Goal: Transaction & Acquisition: Register for event/course

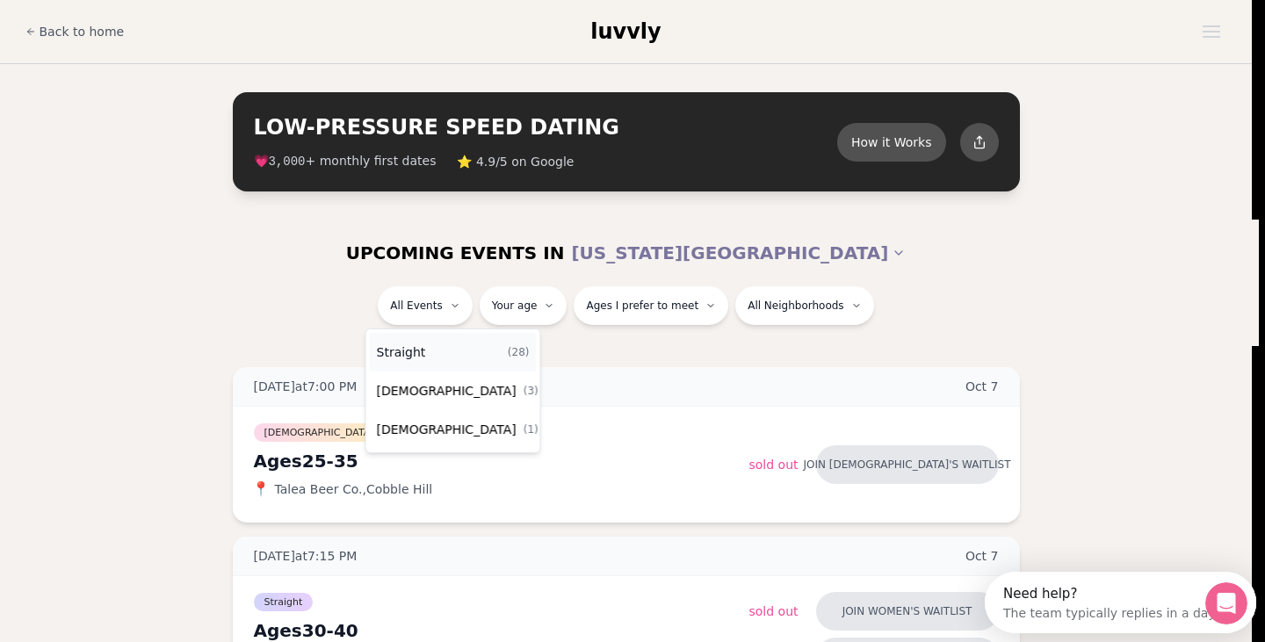
click at [427, 351] on div "Straight ( 28 )" at bounding box center [453, 352] width 167 height 39
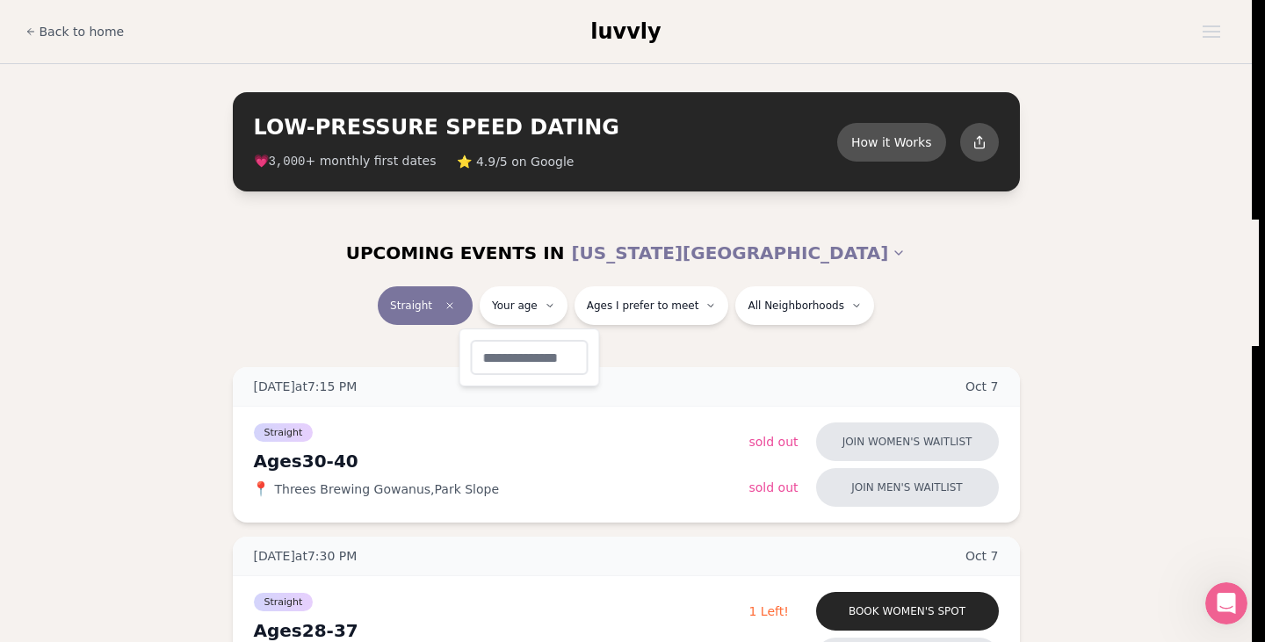
type input "**"
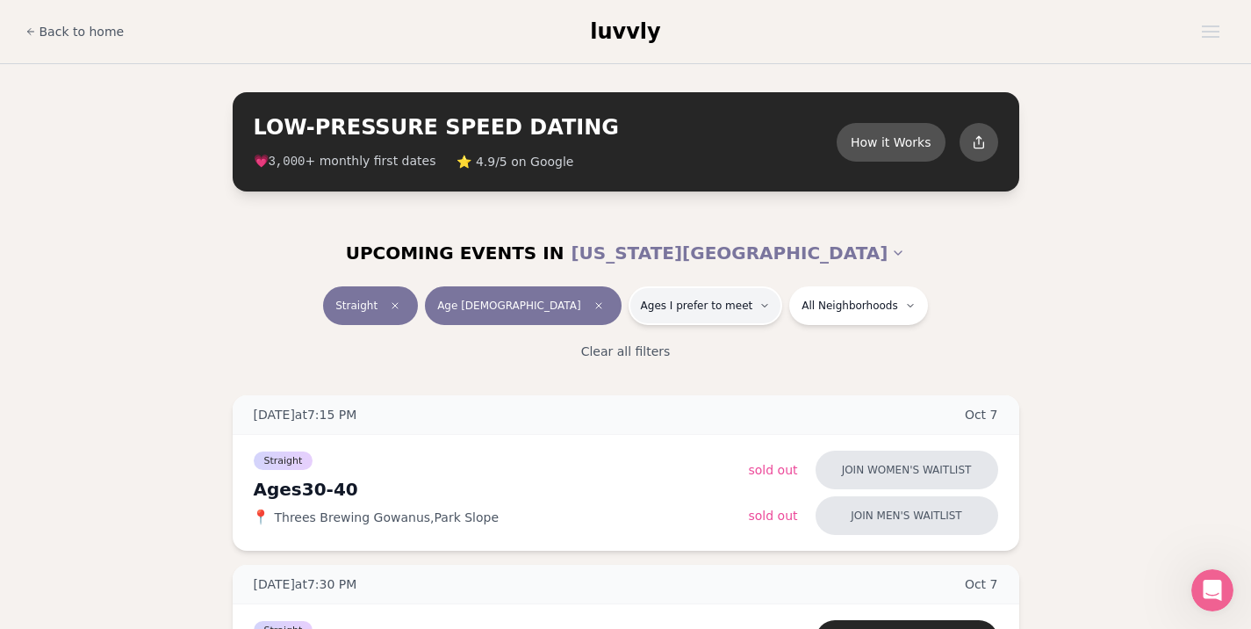
click at [641, 309] on span "Ages I prefer to meet" at bounding box center [697, 306] width 112 height 14
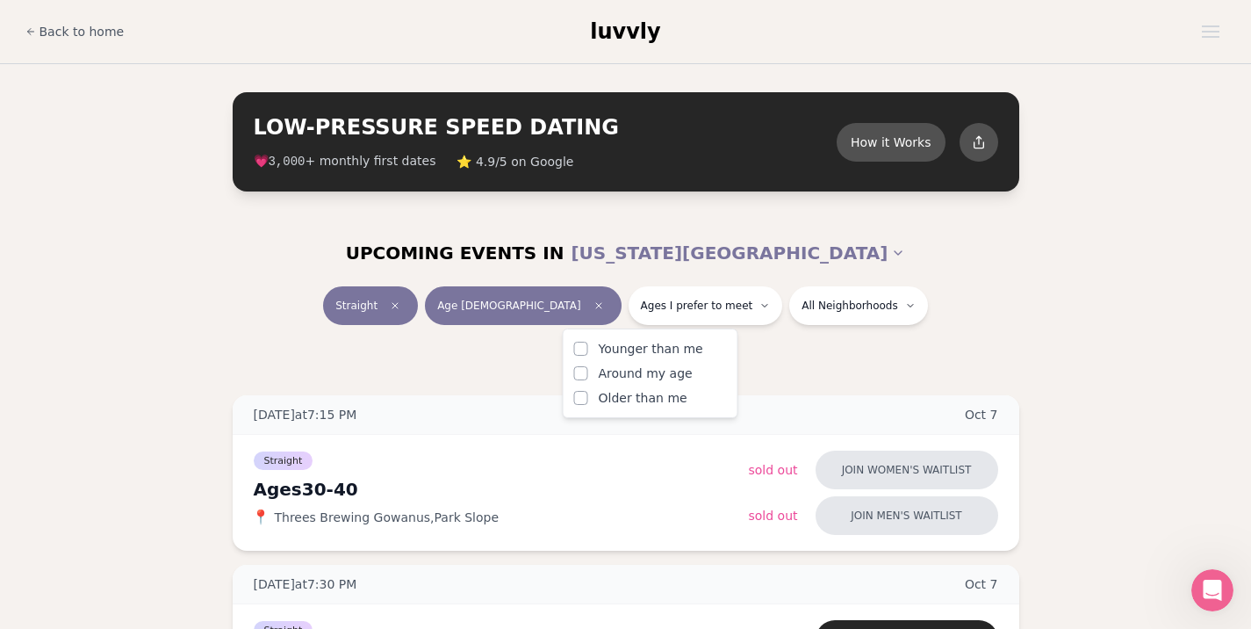
click at [628, 347] on span "Younger than me" at bounding box center [651, 349] width 105 height 18
click at [588, 347] on button "Younger than me" at bounding box center [581, 349] width 14 height 14
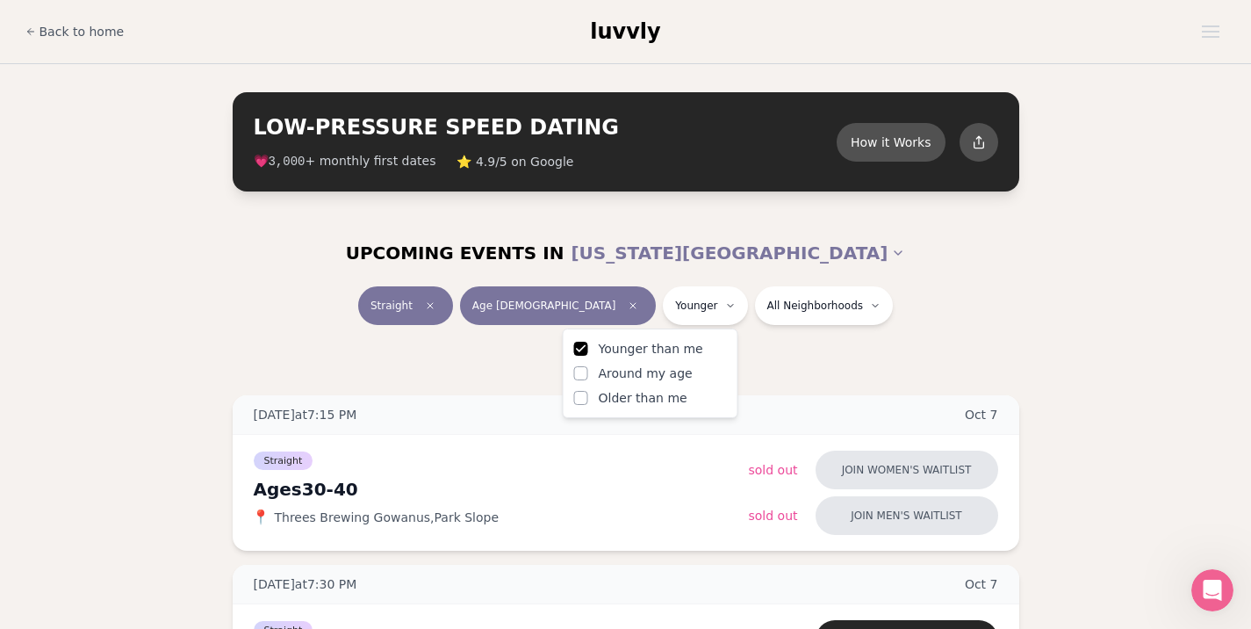
click at [1066, 310] on div "Straight Age [DEMOGRAPHIC_DATA] Younger All Neighborhoods" at bounding box center [626, 309] width 984 height 46
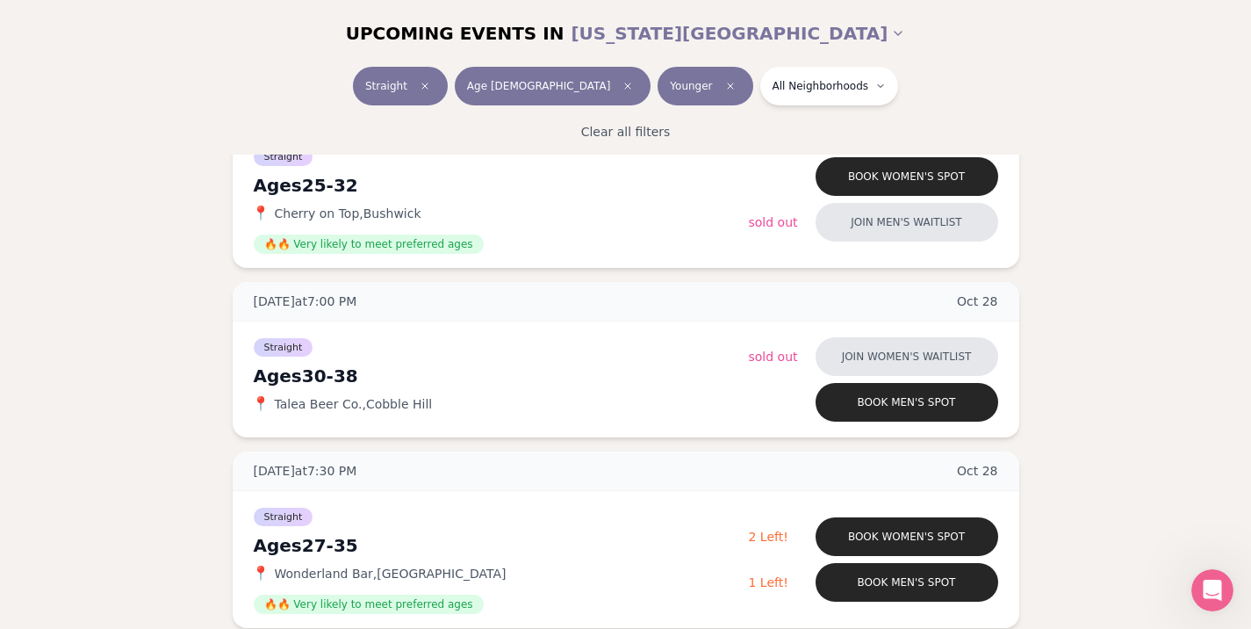
scroll to position [3883, 0]
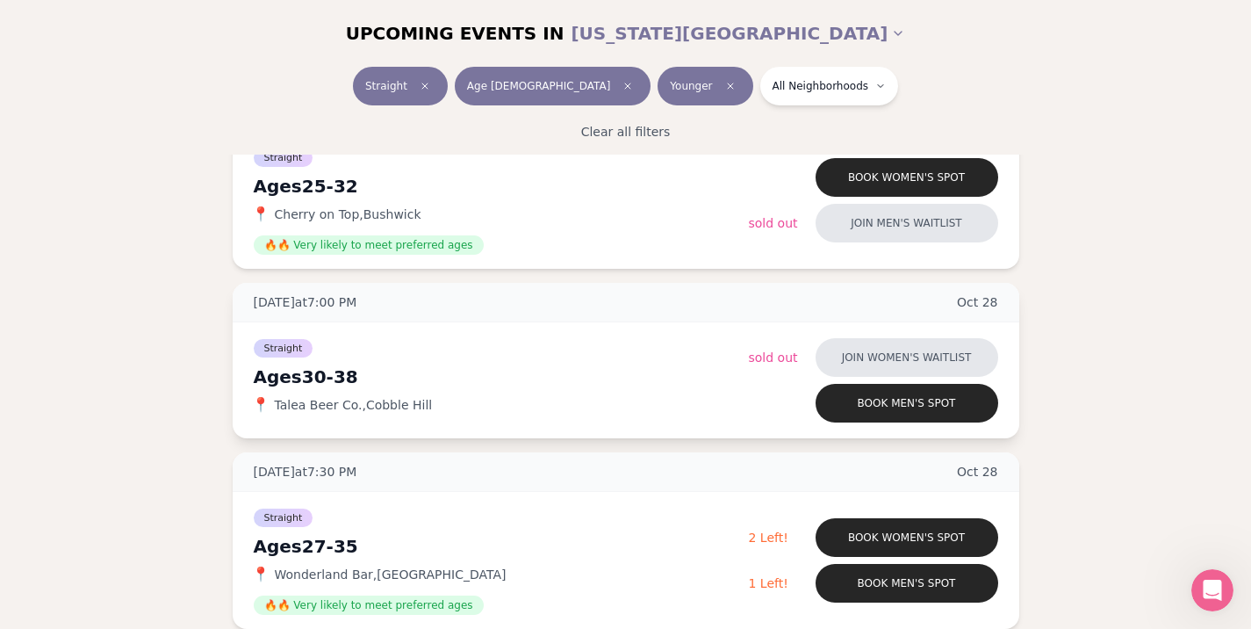
click at [494, 287] on div "[DATE] at 7:00 PM [DATE]" at bounding box center [626, 303] width 787 height 40
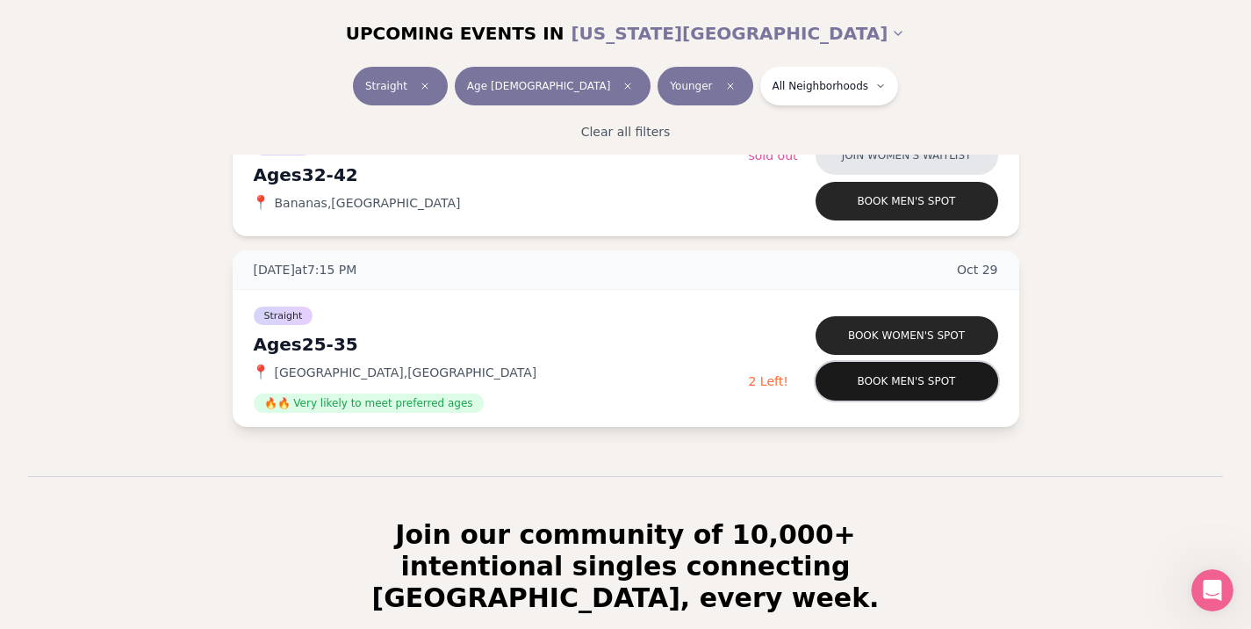
scroll to position [4615, 0]
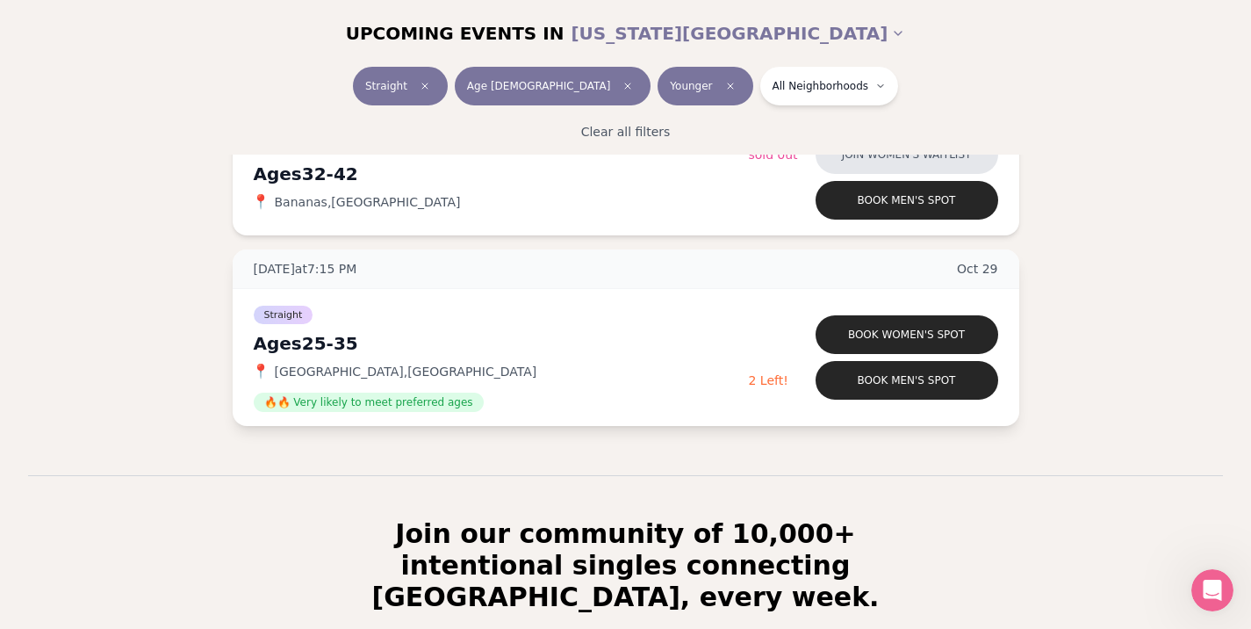
click at [386, 370] on span "[GEOGRAPHIC_DATA] , [GEOGRAPHIC_DATA]" at bounding box center [406, 372] width 263 height 18
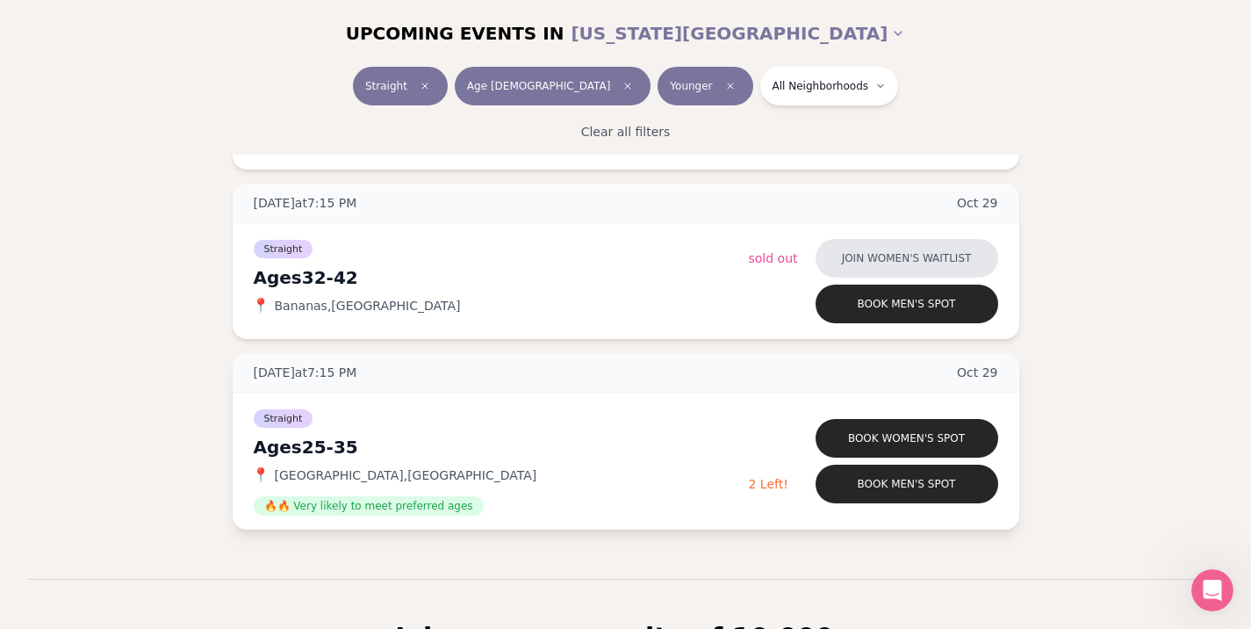
scroll to position [4511, 0]
click at [363, 475] on span "[GEOGRAPHIC_DATA] , [GEOGRAPHIC_DATA]" at bounding box center [406, 476] width 263 height 18
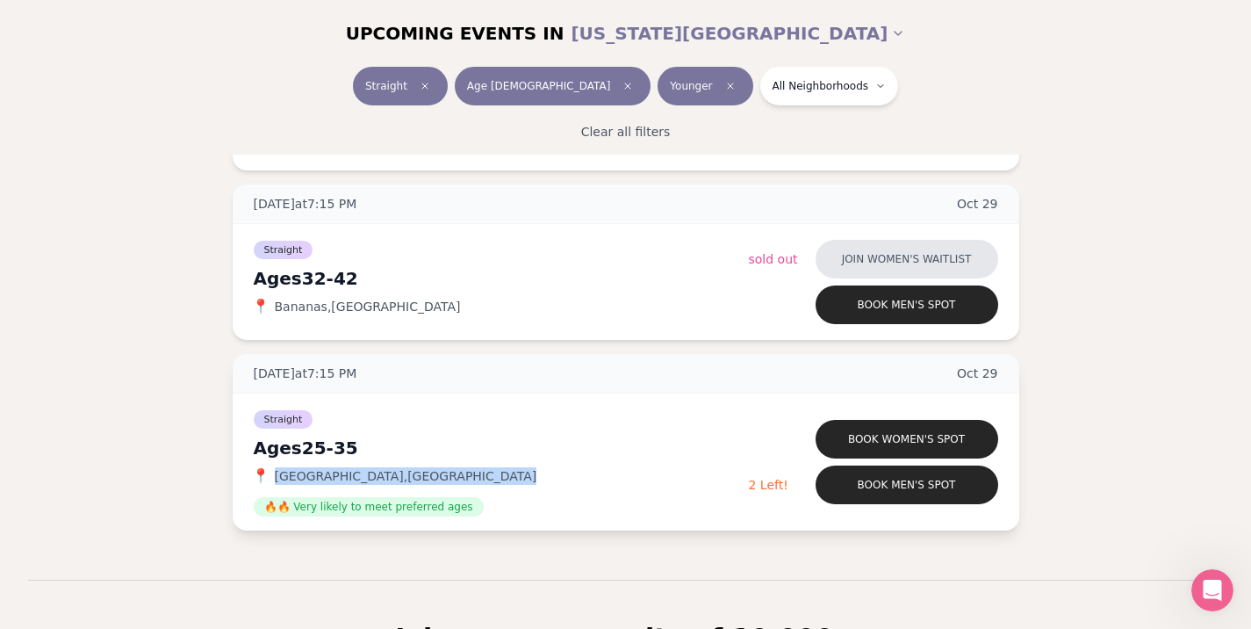
click at [363, 475] on span "[GEOGRAPHIC_DATA] , [GEOGRAPHIC_DATA]" at bounding box center [406, 476] width 263 height 18
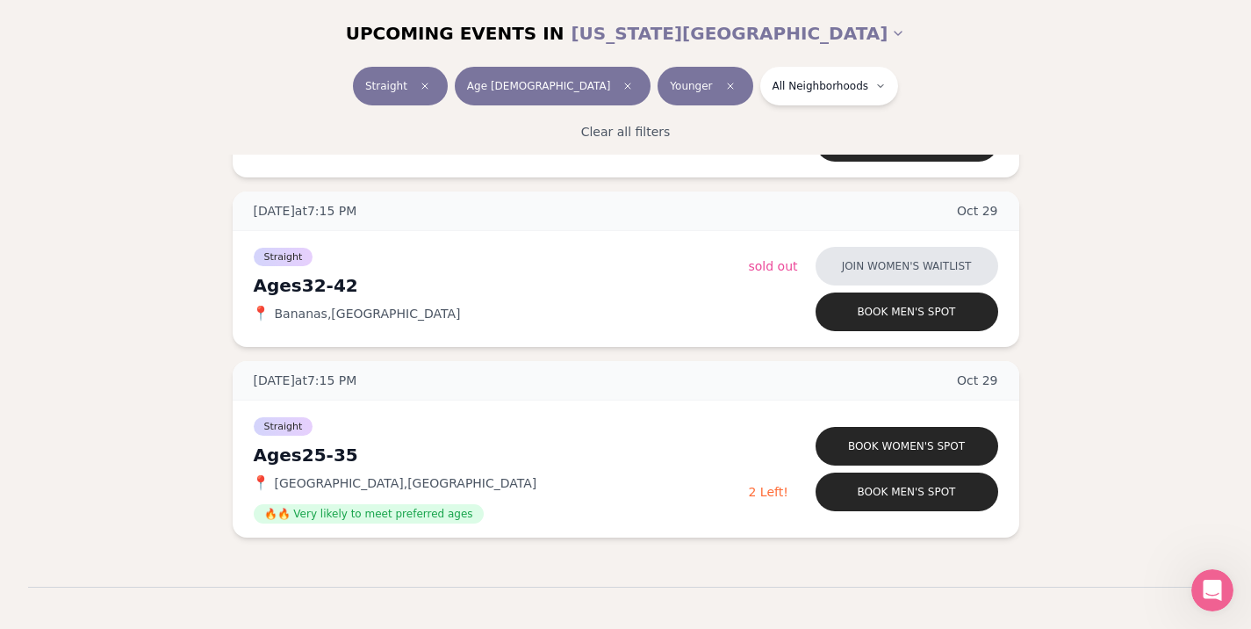
scroll to position [4504, 0]
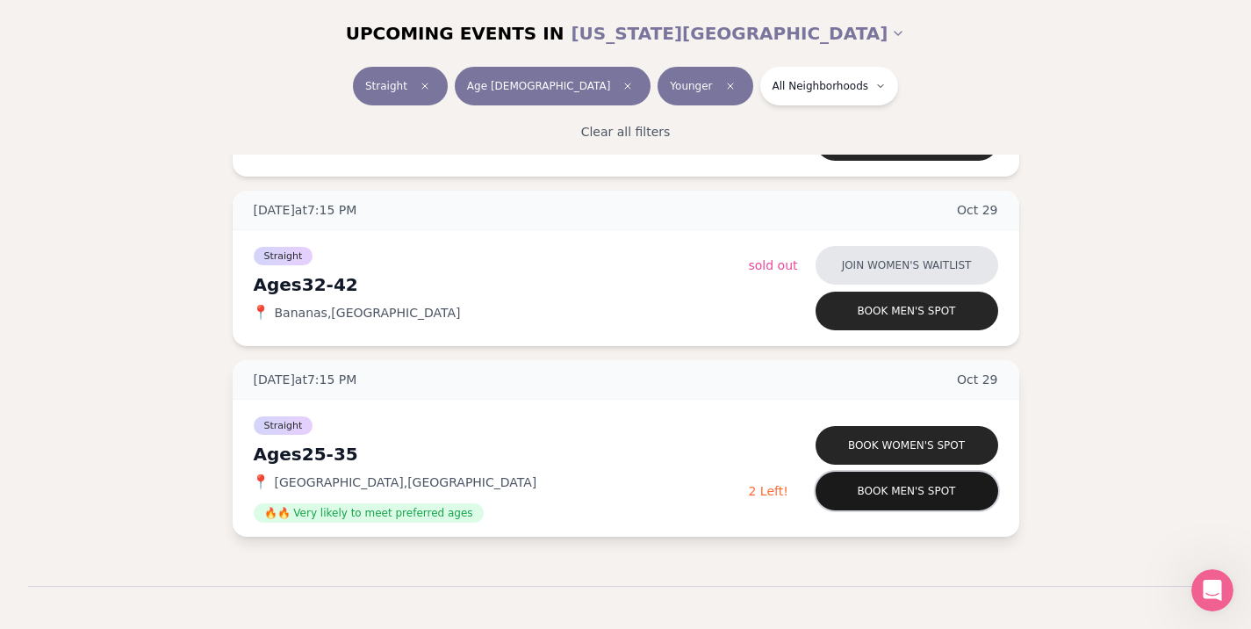
click at [861, 481] on button "Book men's spot" at bounding box center [907, 491] width 183 height 39
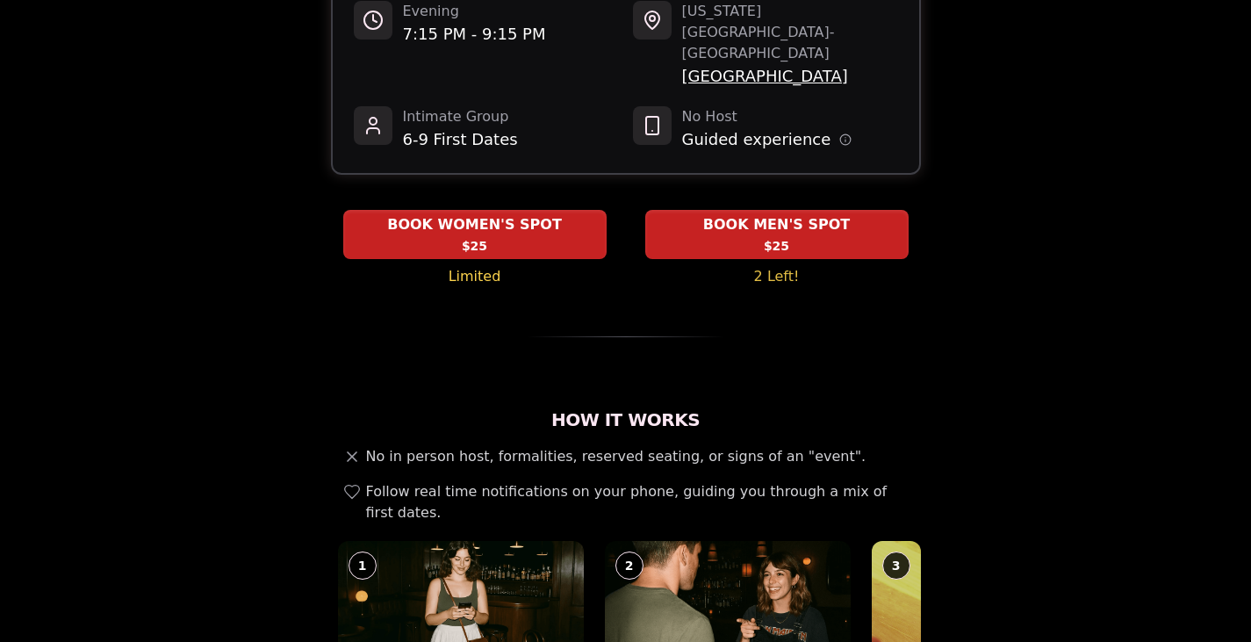
scroll to position [284, 0]
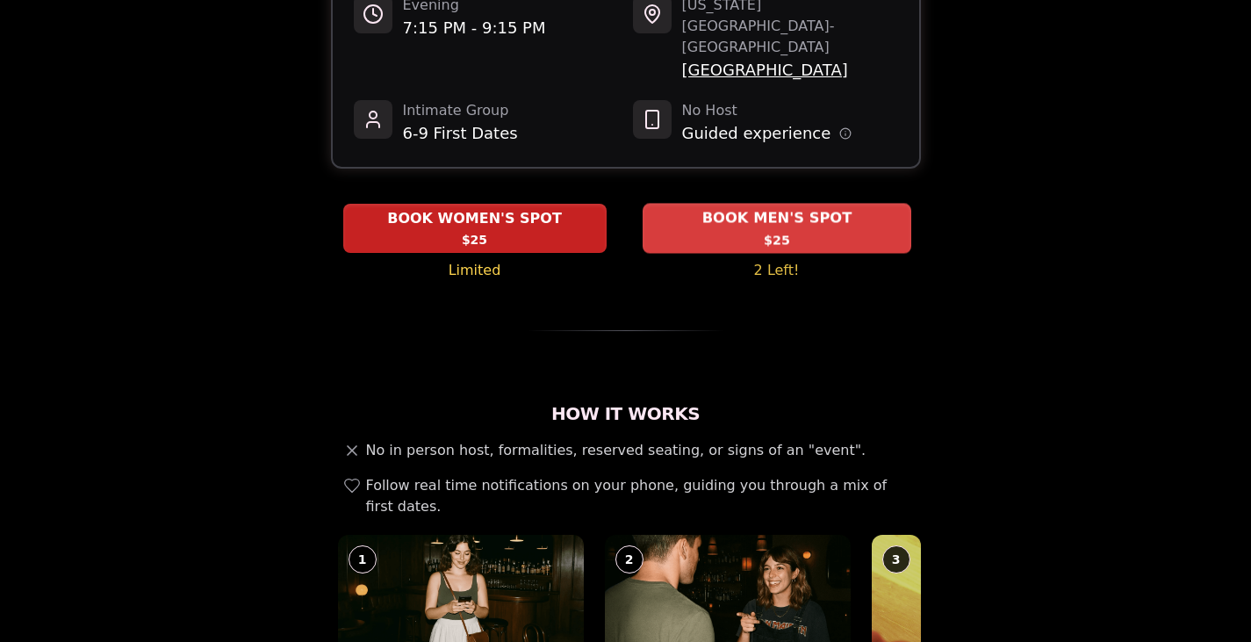
click at [739, 204] on div "BOOK MEN'S SPOT $25" at bounding box center [777, 228] width 269 height 48
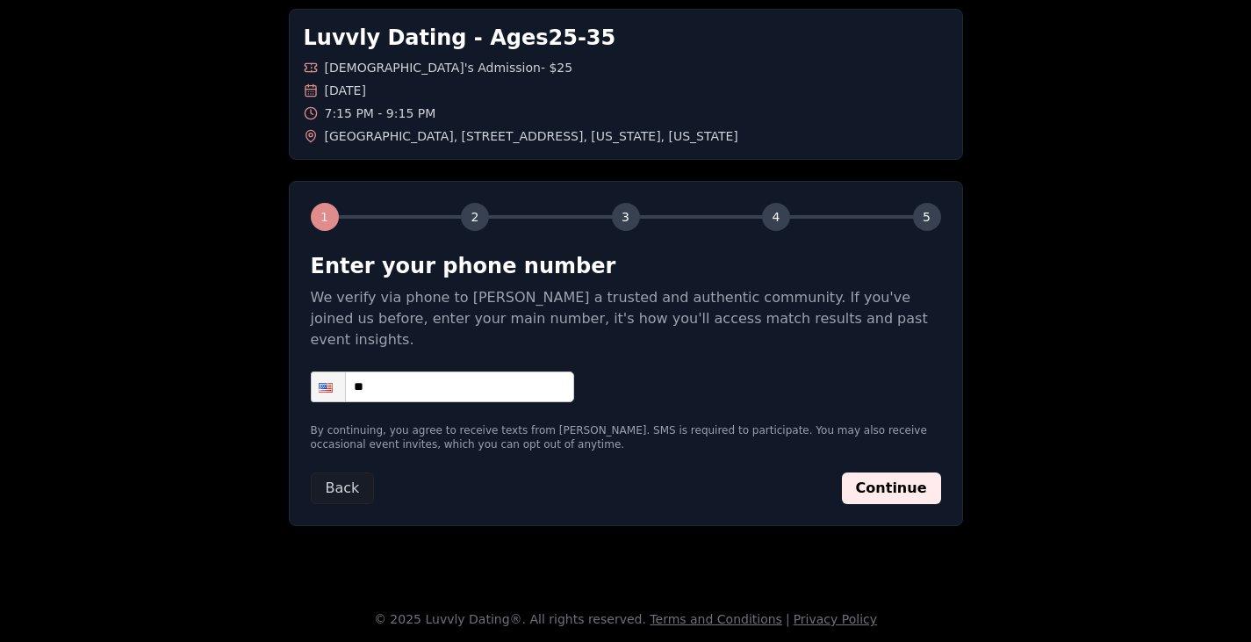
scroll to position [62, 0]
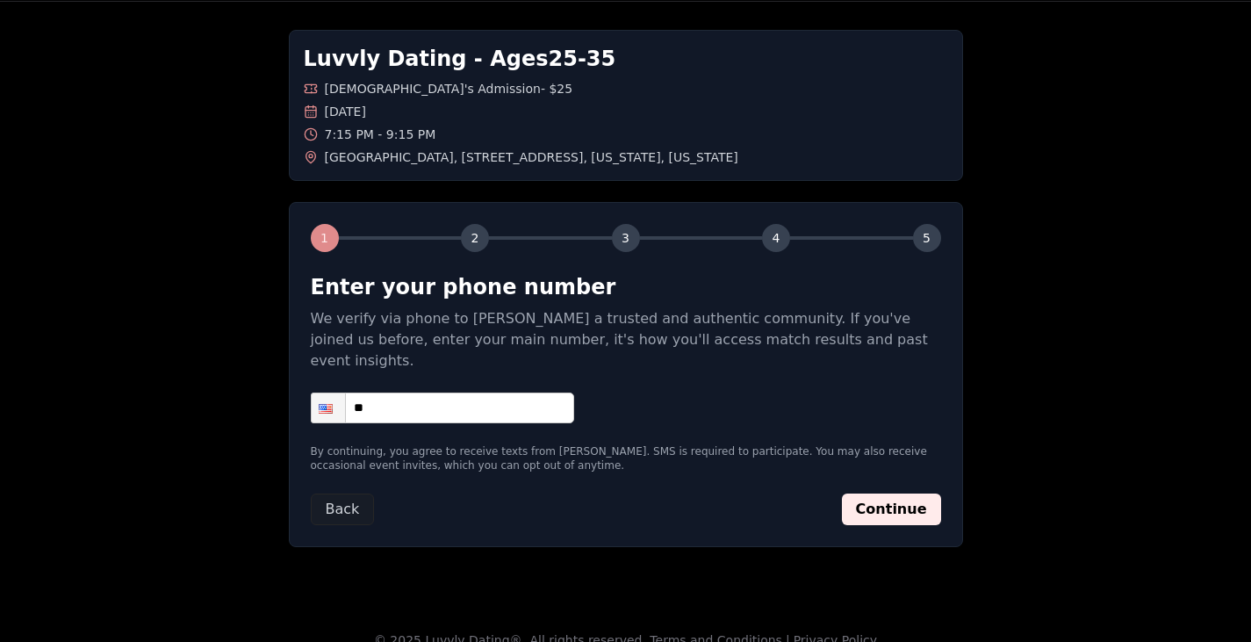
click at [462, 395] on input "**" at bounding box center [442, 408] width 263 height 31
type input "**********"
click at [877, 494] on button "Continue" at bounding box center [891, 510] width 99 height 32
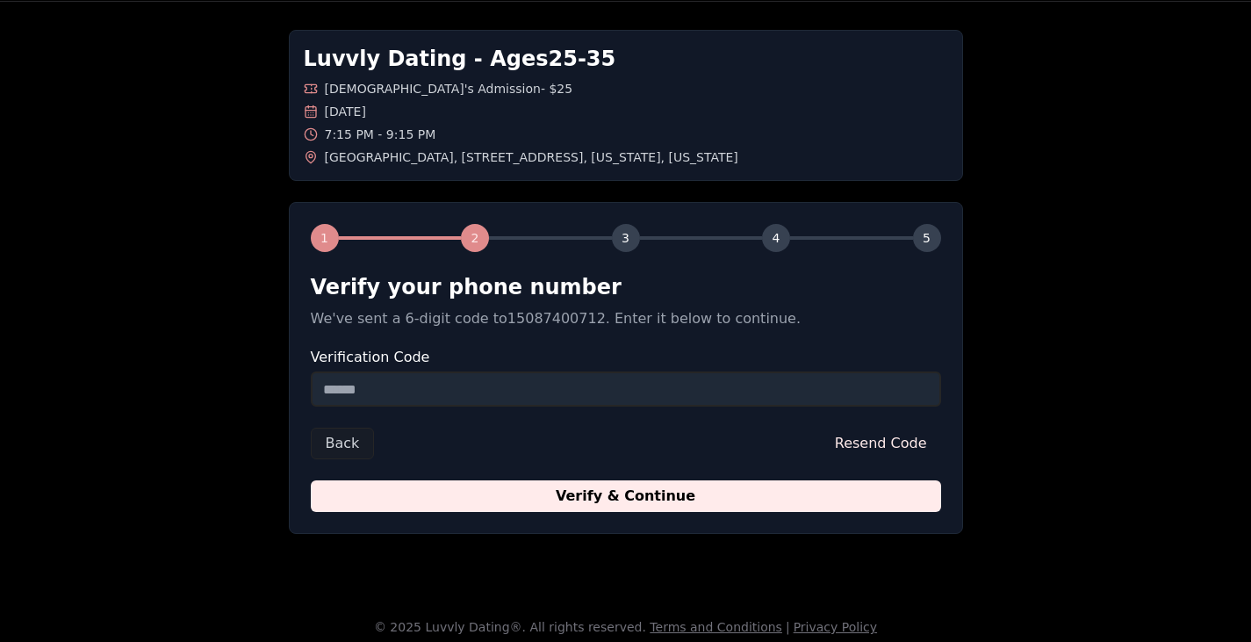
click at [543, 385] on input "Verification Code" at bounding box center [626, 388] width 631 height 35
type input "******"
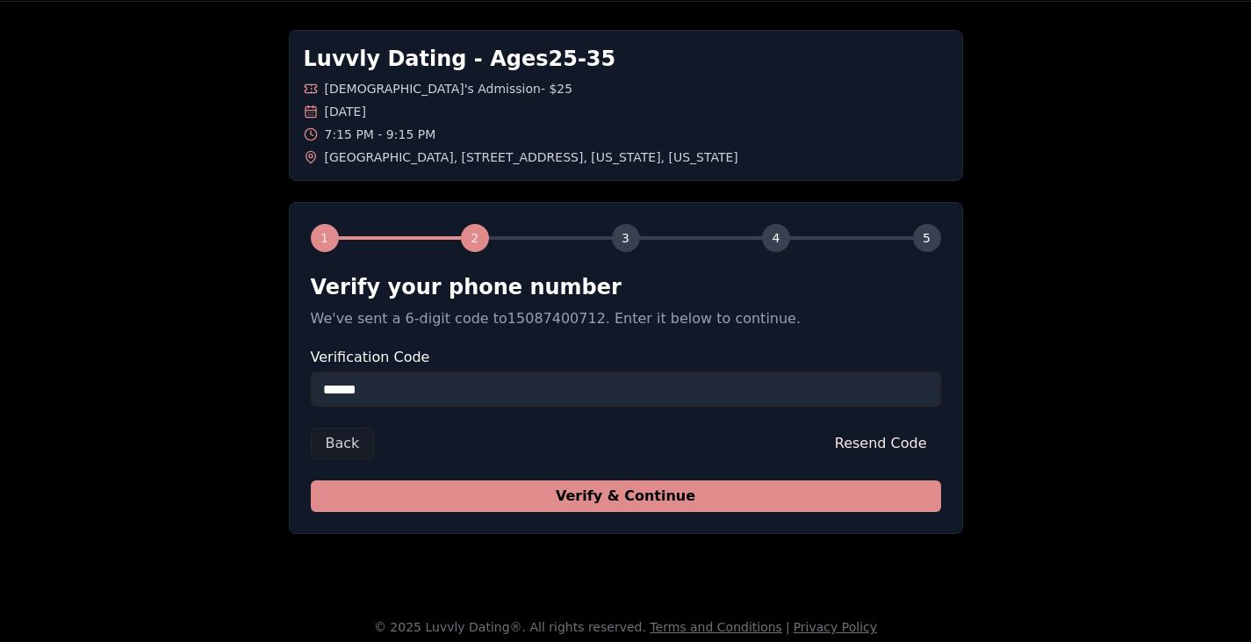
click at [722, 511] on button "Verify & Continue" at bounding box center [626, 496] width 631 height 32
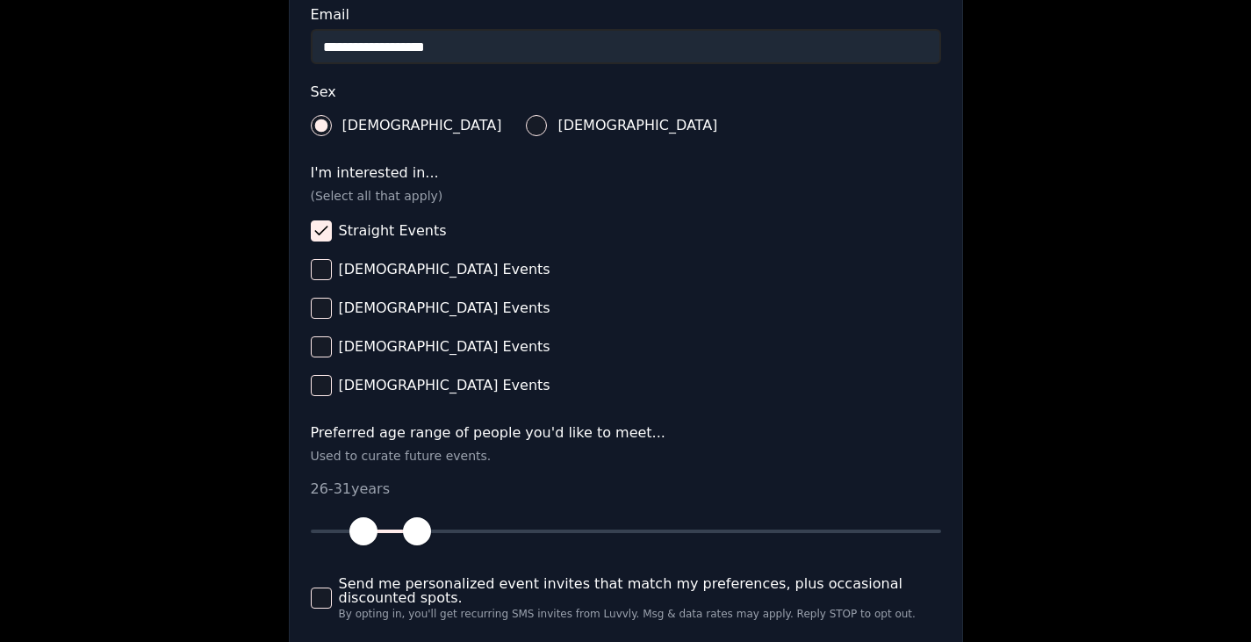
scroll to position [759, 0]
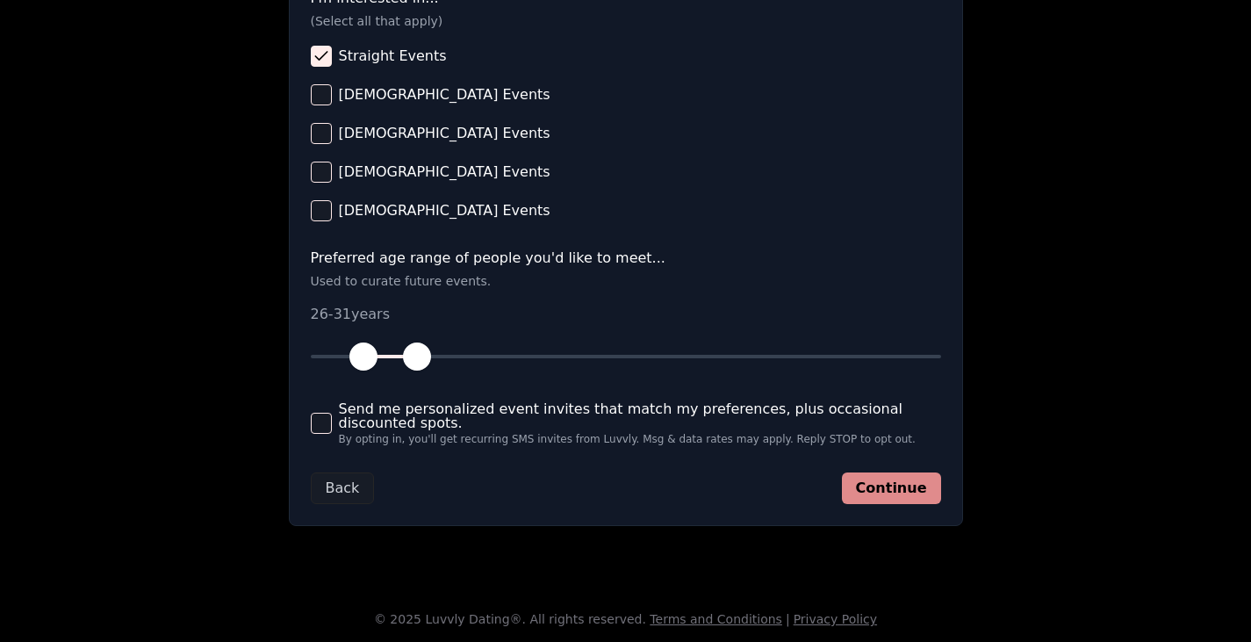
click at [912, 489] on button "Continue" at bounding box center [891, 488] width 99 height 32
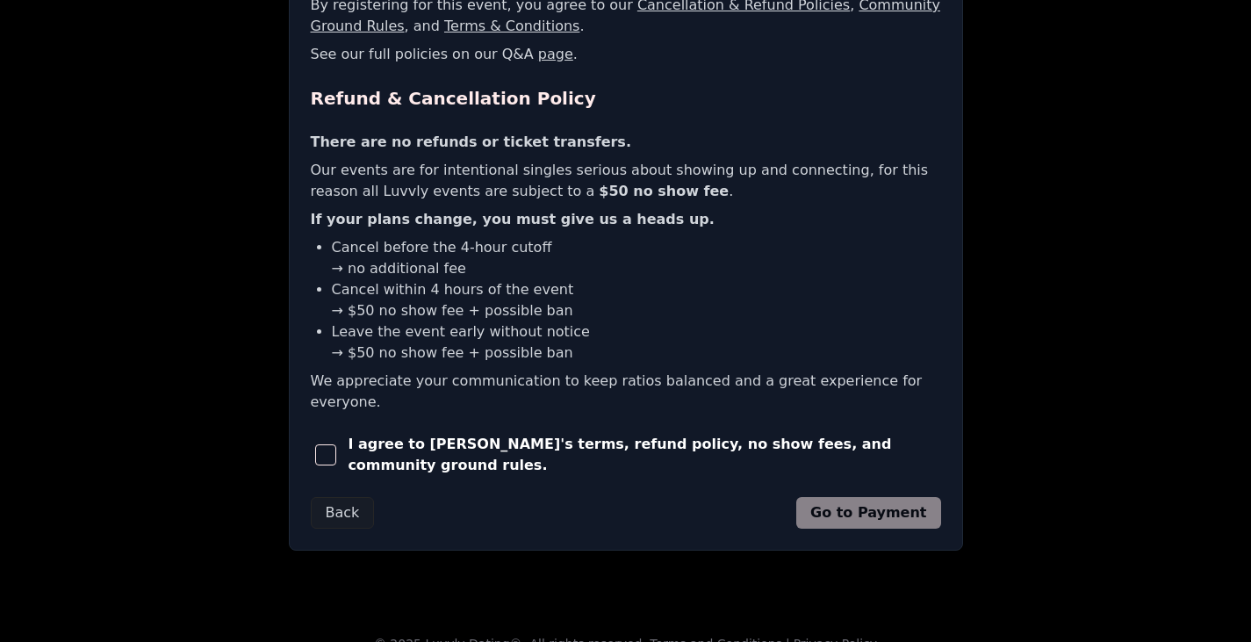
scroll to position [375, 0]
click at [658, 449] on div "I agree to [PERSON_NAME]'s terms, refund policy, no show fees, and community gr…" at bounding box center [626, 456] width 631 height 42
click at [328, 445] on span "button" at bounding box center [325, 455] width 21 height 21
click at [847, 498] on button "Go to Payment" at bounding box center [869, 514] width 145 height 32
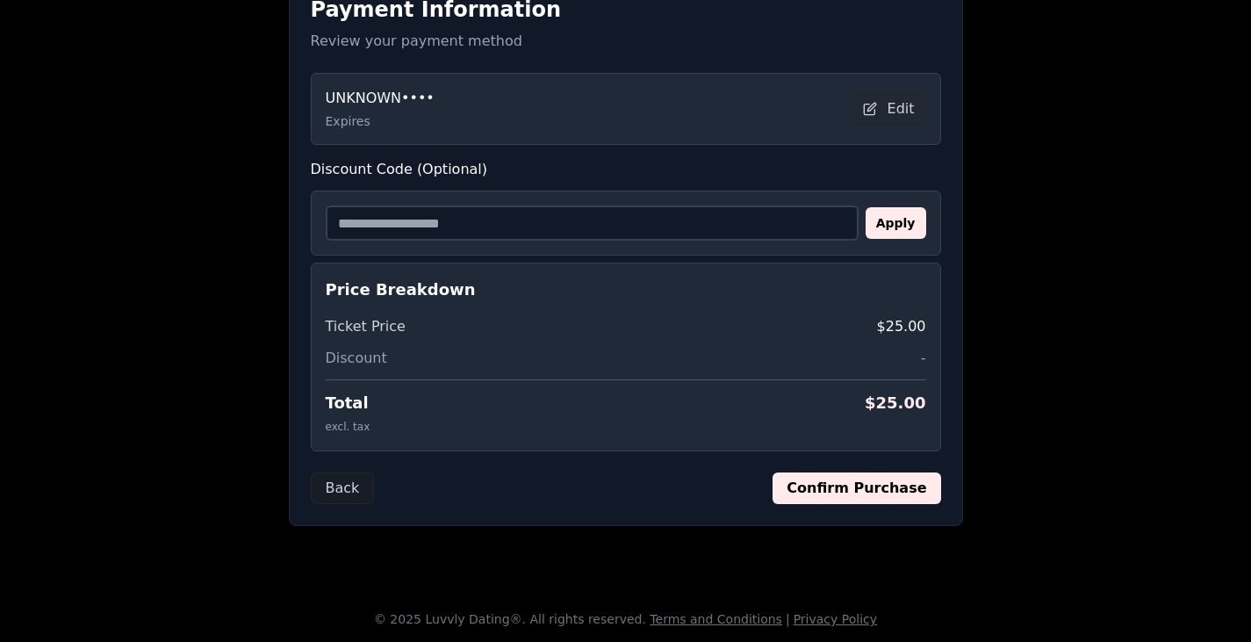
click at [712, 204] on div "Apply" at bounding box center [626, 223] width 631 height 65
click at [691, 220] on input "Discount Code (Optional)" at bounding box center [592, 223] width 533 height 35
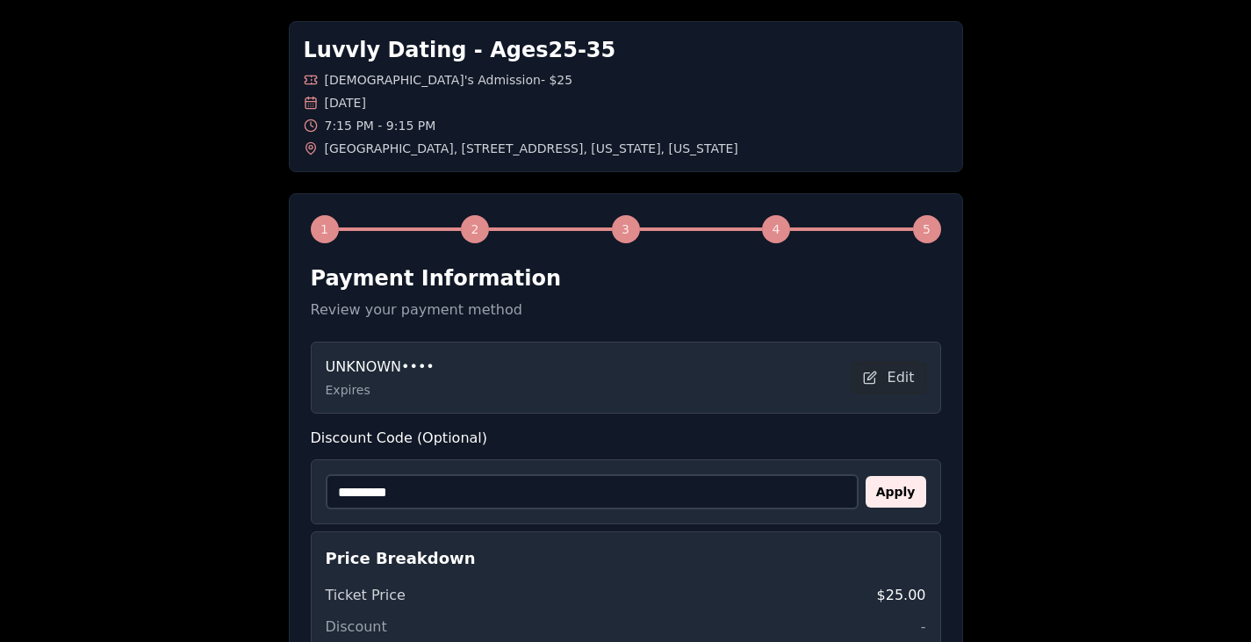
scroll to position [69, 0]
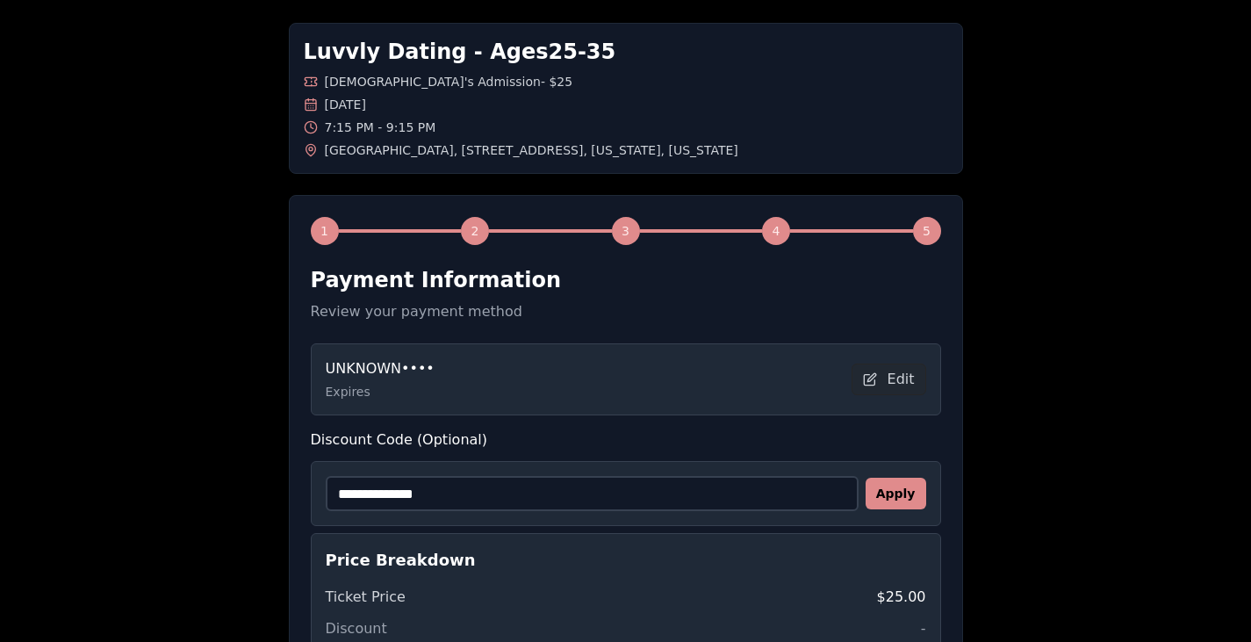
click at [884, 482] on button "Apply" at bounding box center [896, 494] width 61 height 32
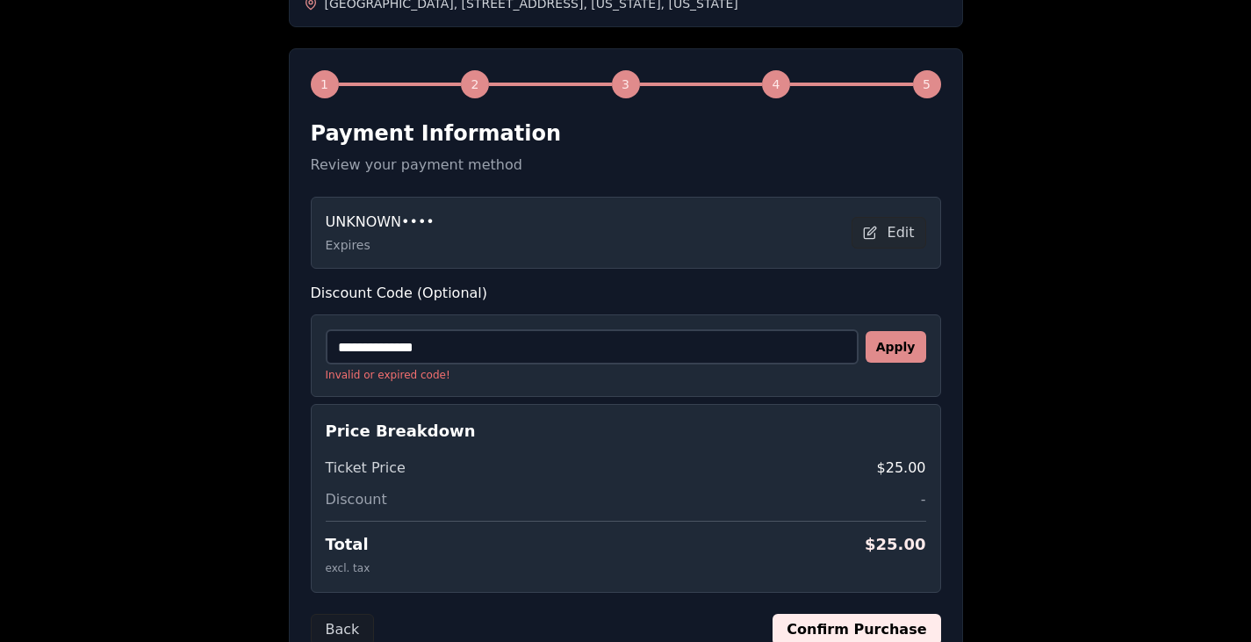
scroll to position [219, 0]
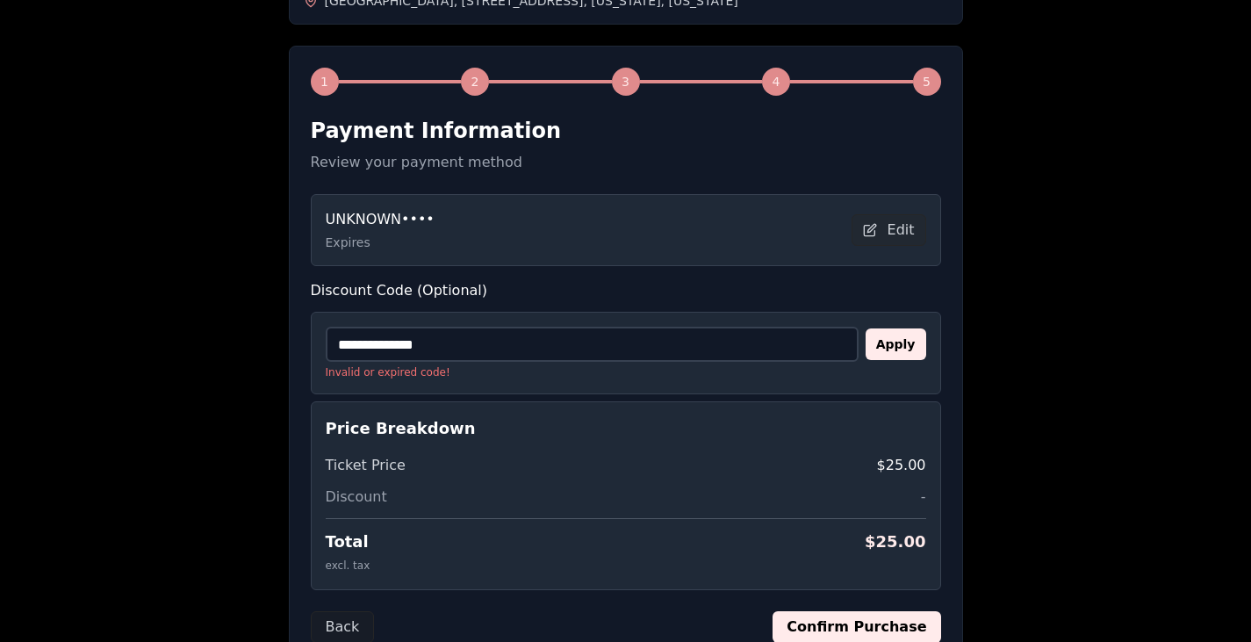
click at [555, 355] on input "**********" at bounding box center [592, 344] width 533 height 35
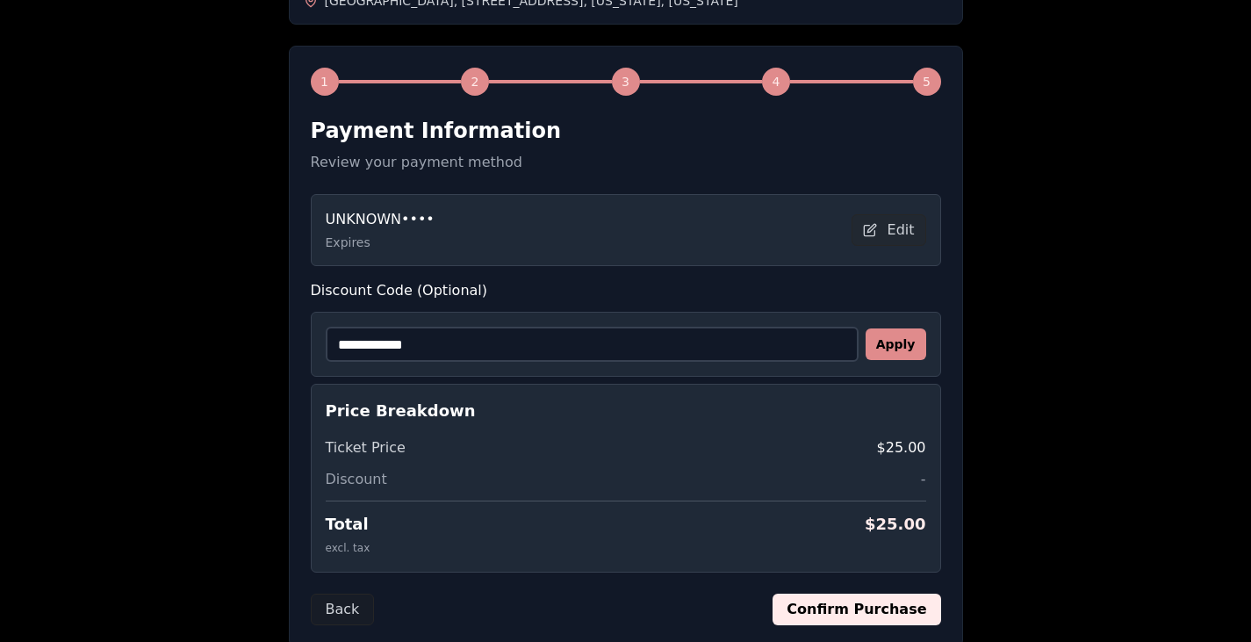
type input "**********"
click at [896, 339] on button "Apply" at bounding box center [896, 344] width 61 height 32
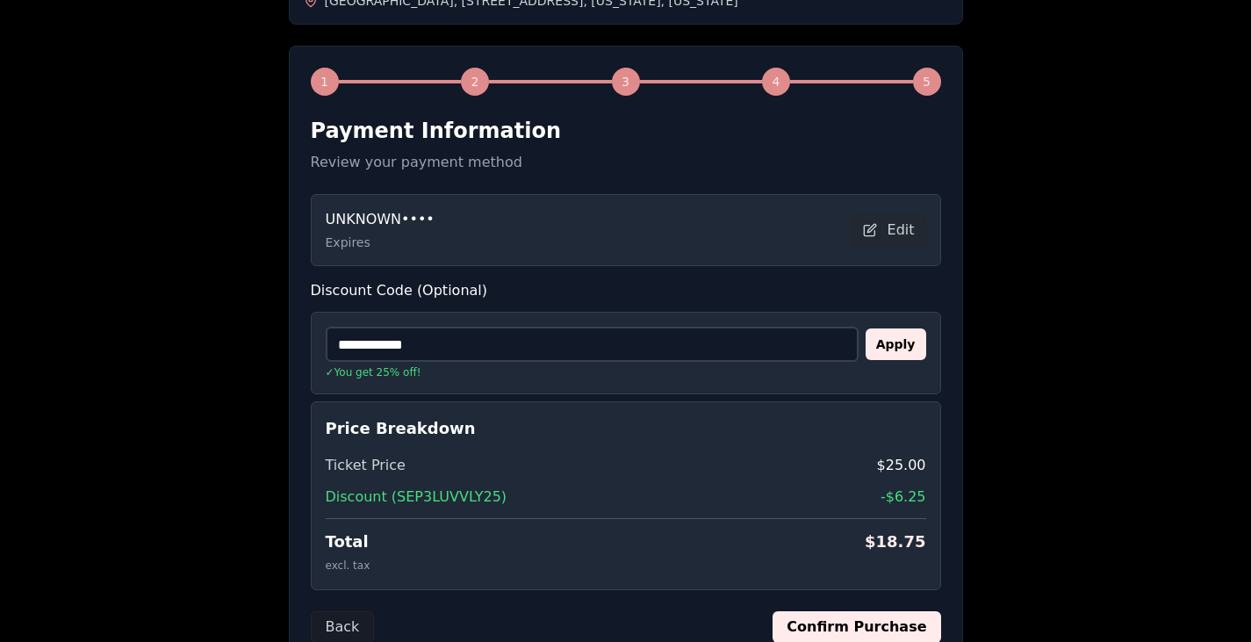
scroll to position [349, 0]
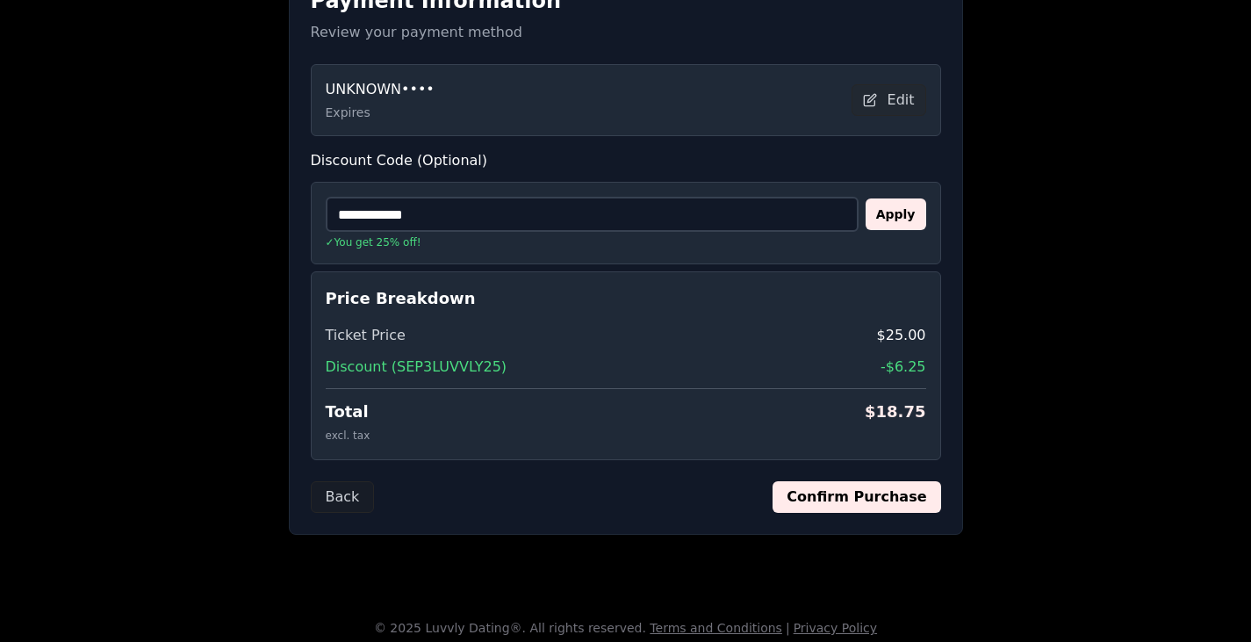
click at [854, 482] on button "Confirm Purchase" at bounding box center [857, 497] width 168 height 32
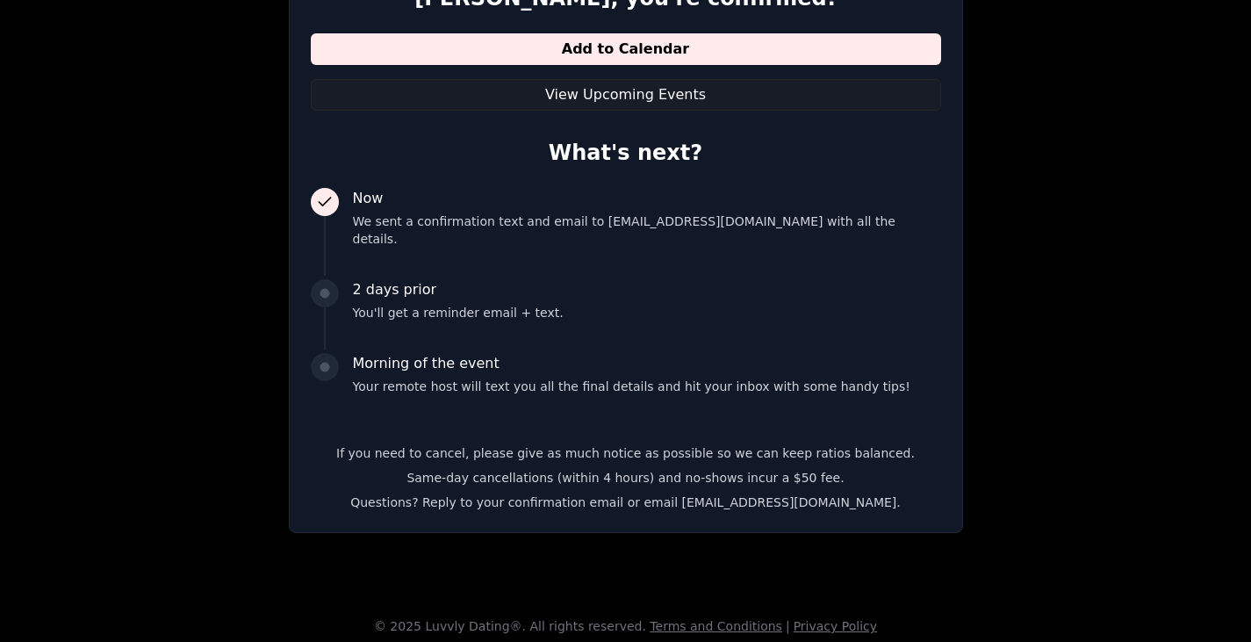
scroll to position [338, 0]
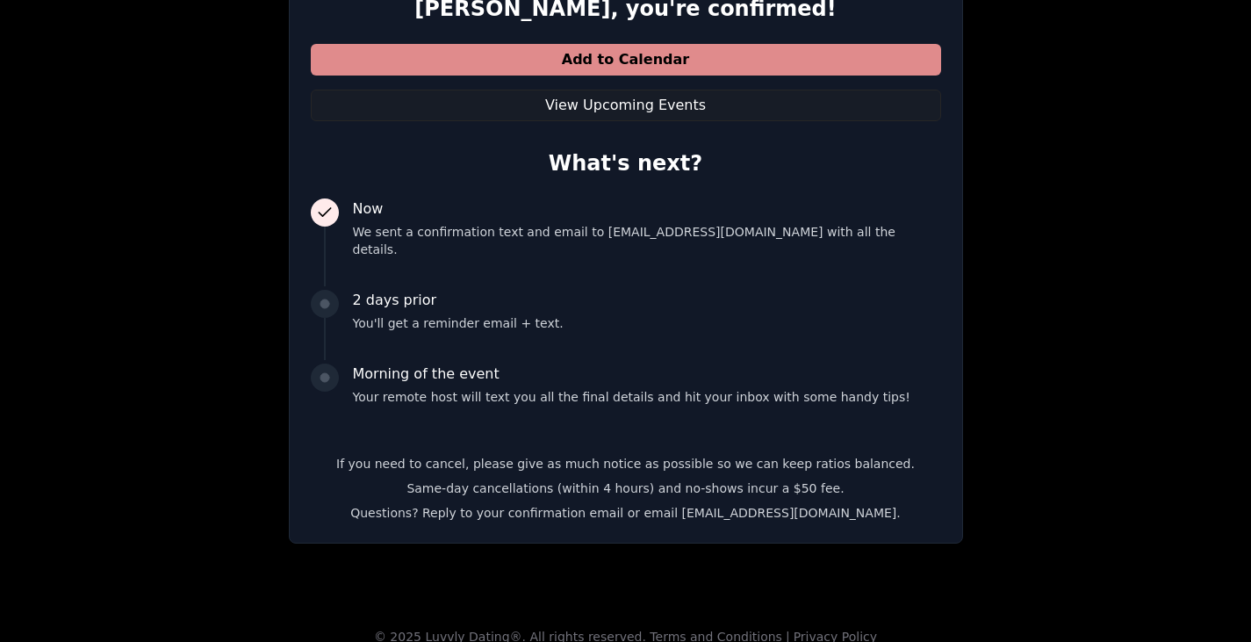
click at [548, 58] on button "Add to Calendar" at bounding box center [626, 60] width 631 height 32
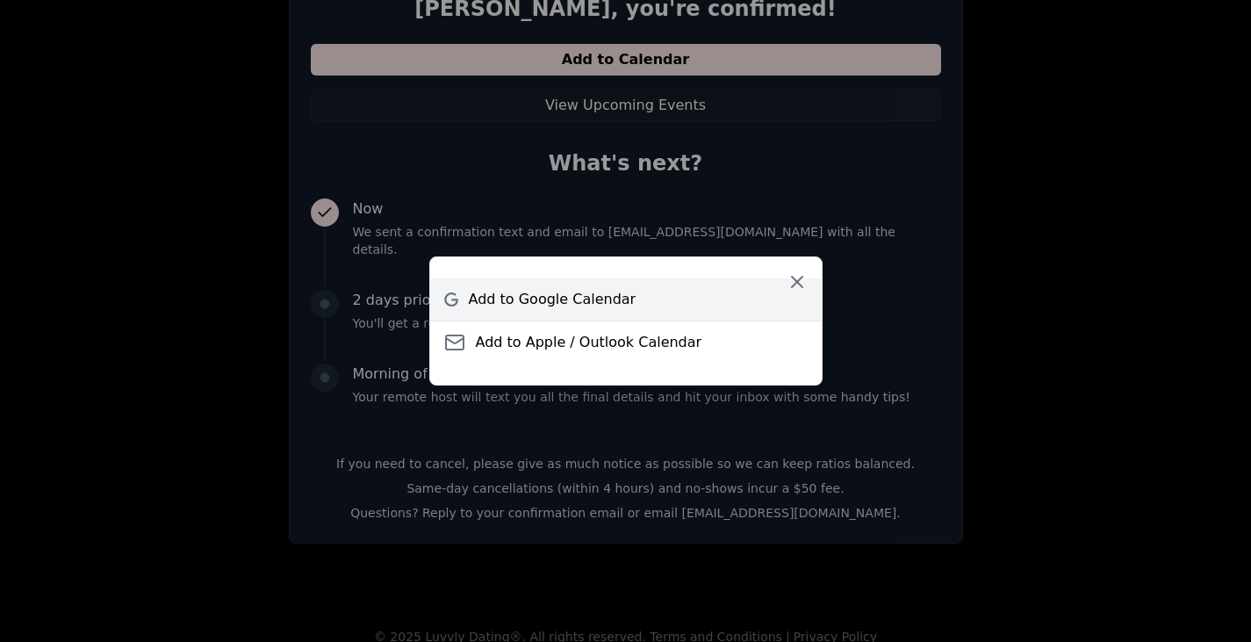
click at [611, 300] on span "Add to Google Calendar" at bounding box center [553, 299] width 168 height 21
